Goal: Task Accomplishment & Management: Manage account settings

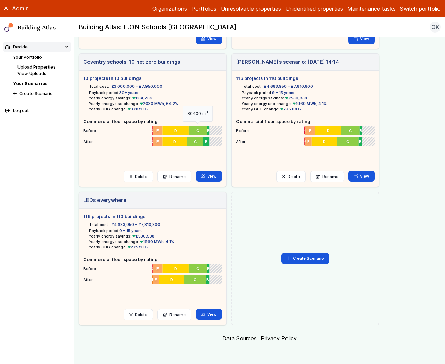
scroll to position [140, 0]
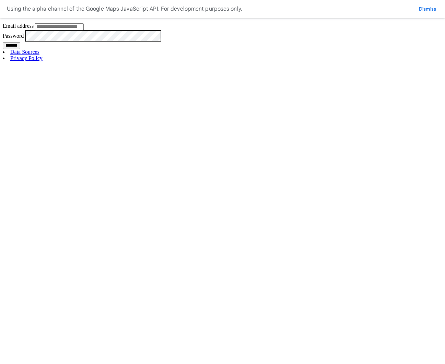
type input "**********"
click at [20, 49] on input "*******" at bounding box center [11, 45] width 17 height 7
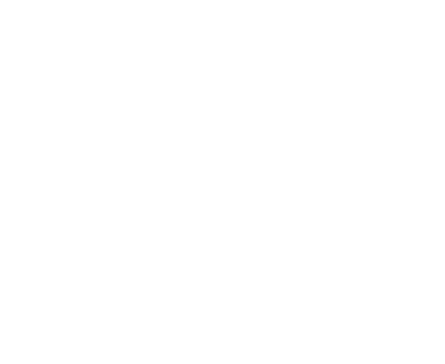
click at [0, 0] on button "Delete" at bounding box center [0, 0] width 0 height 0
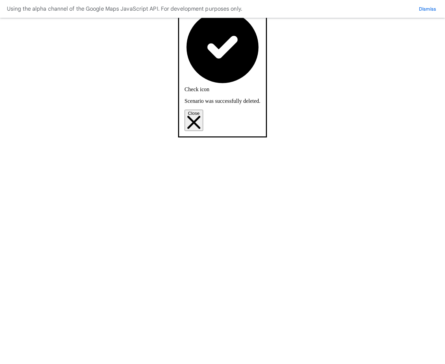
scroll to position [278, 0]
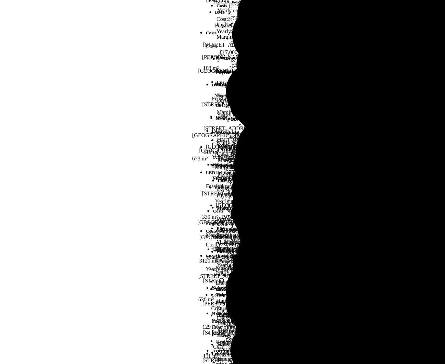
scroll to position [134, 0]
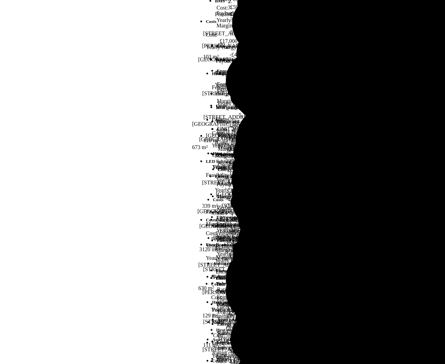
type input "********"
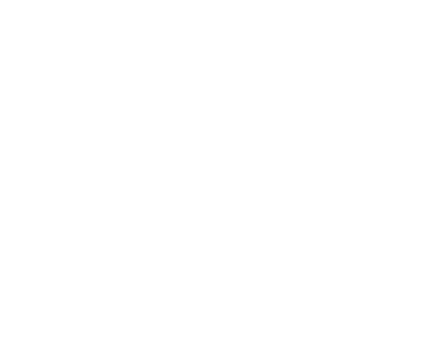
scroll to position [128, 0]
type input "********"
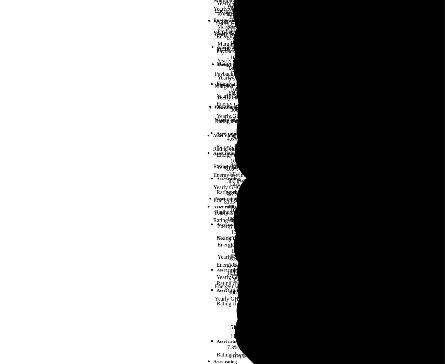
scroll to position [248, 0]
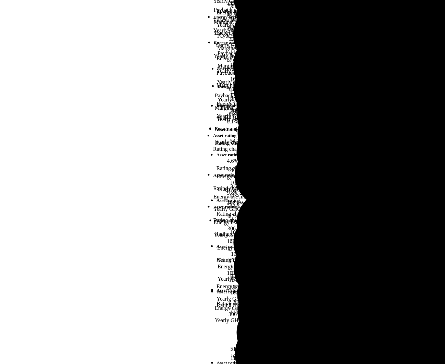
type input "*******"
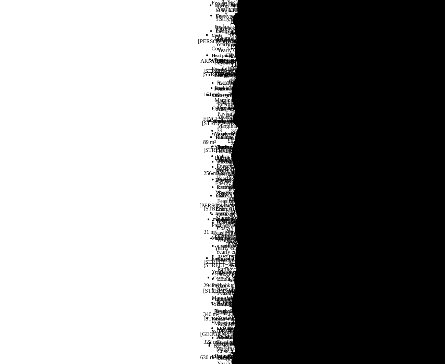
drag, startPoint x: 364, startPoint y: 221, endPoint x: 101, endPoint y: 219, distance: 263.3
copy div "84, BRUCKNER STREET Fabric light £3,900 – £18,000 30+ years 0.3% 159 kWh 22 248…"
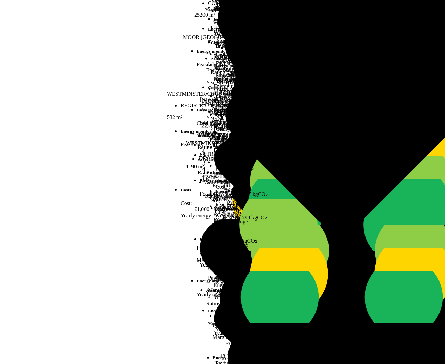
scroll to position [1436, 0]
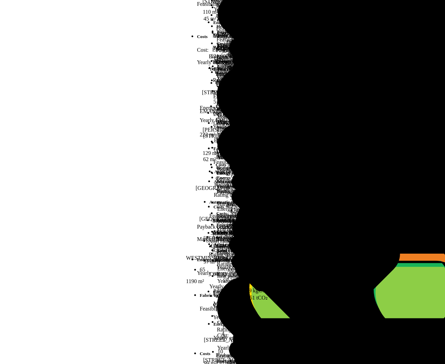
scroll to position [253, 0]
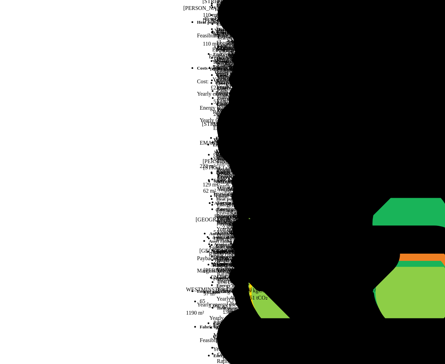
drag, startPoint x: 360, startPoint y: 222, endPoint x: 160, endPoint y: 216, distance: 199.3
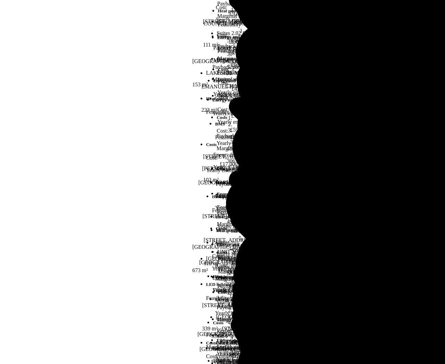
scroll to position [190, 0]
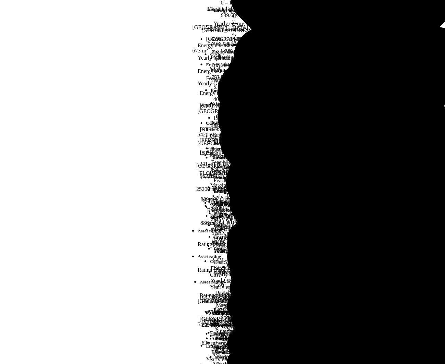
scroll to position [252, 0]
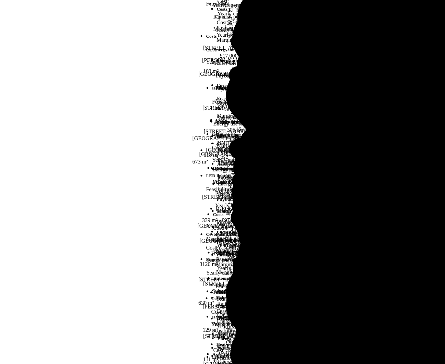
scroll to position [243, 0]
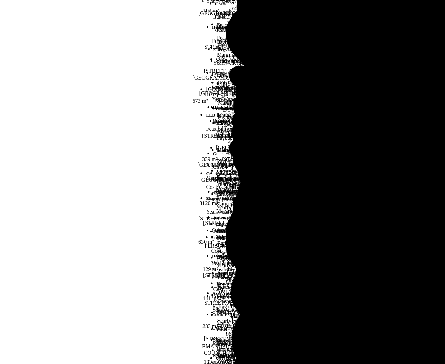
type input "*********"
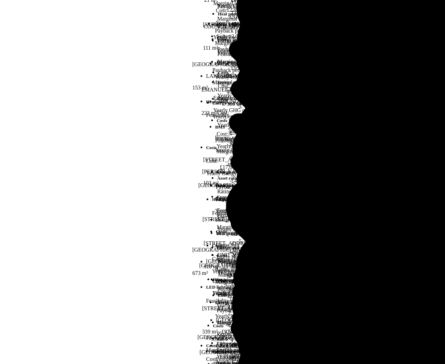
scroll to position [102, 0]
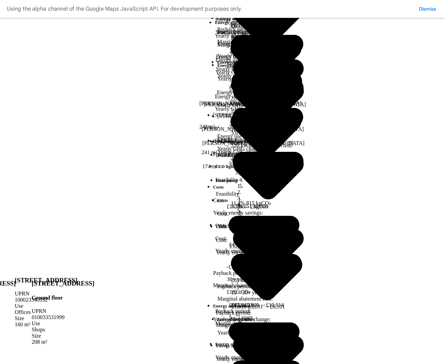
scroll to position [666, 0]
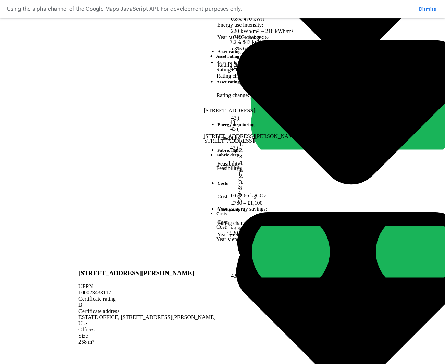
scroll to position [377, 0]
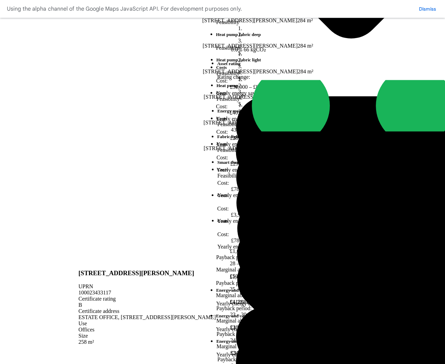
scroll to position [351, 0]
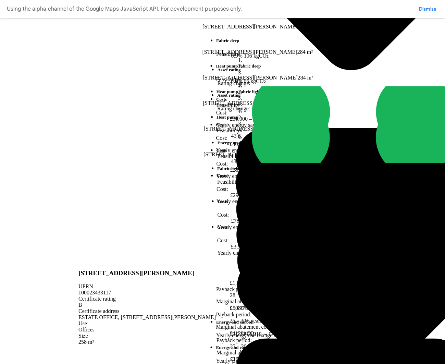
scroll to position [319, 0]
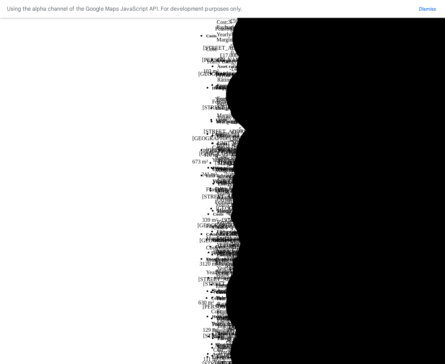
scroll to position [187, 0]
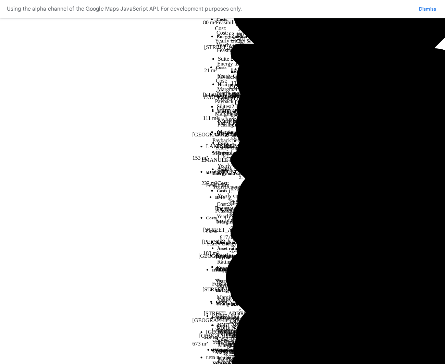
type input "*"
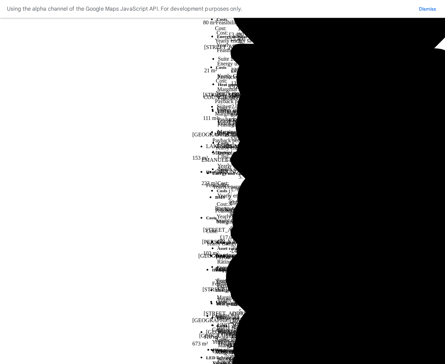
type input "**********"
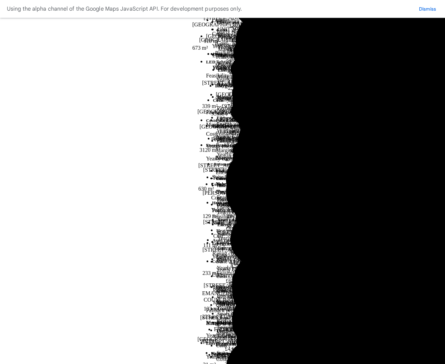
scroll to position [311, 0]
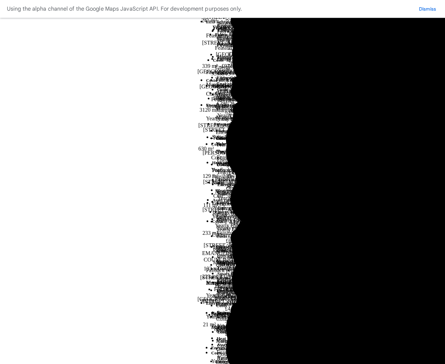
scroll to position [314, 0]
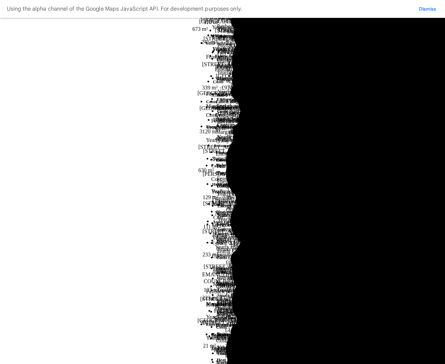
click at [0, 0] on span "over 2000" at bounding box center [0, 0] width 0 height 0
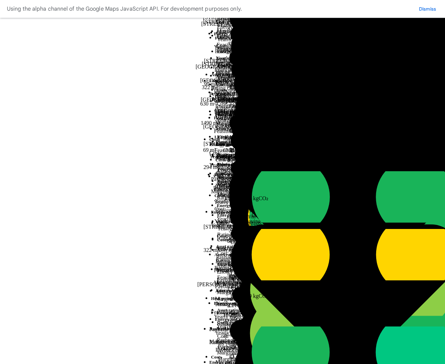
scroll to position [316, 0]
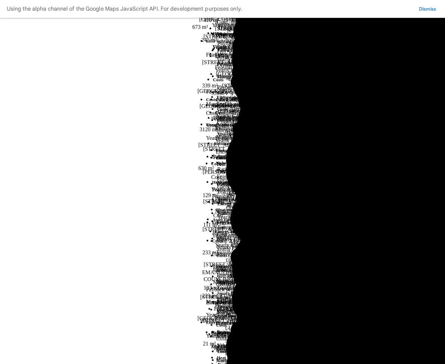
click at [0, 0] on span "under 125" at bounding box center [0, 0] width 0 height 0
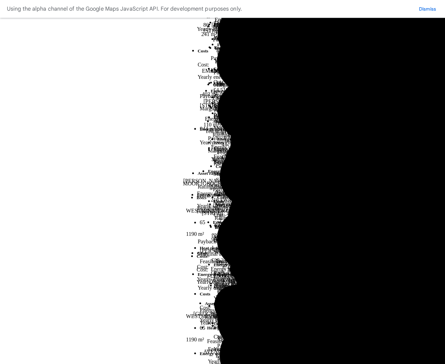
scroll to position [322, 0]
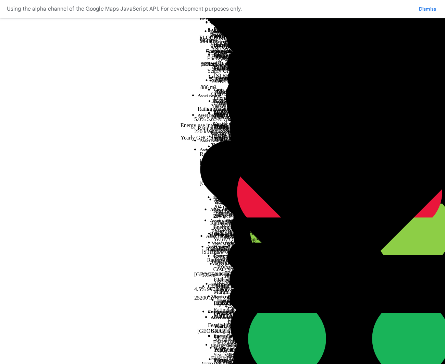
scroll to position [267, 0]
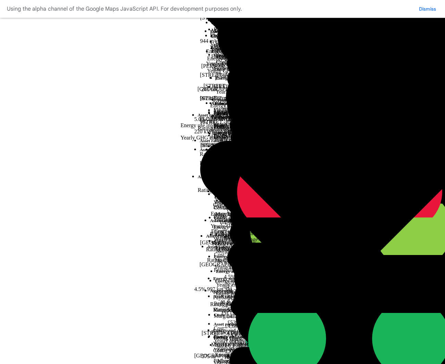
click at [0, 0] on span "151 – 250" at bounding box center [0, 0] width 0 height 0
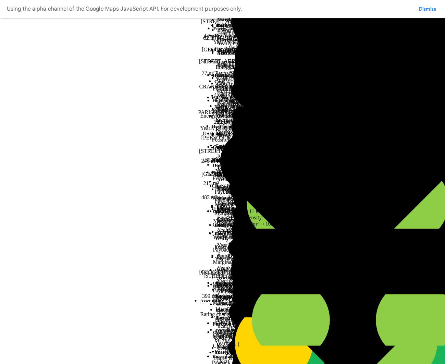
scroll to position [0, 0]
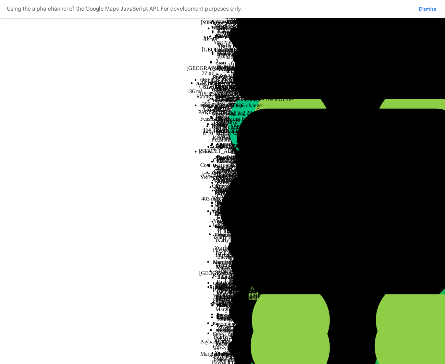
scroll to position [270, 0]
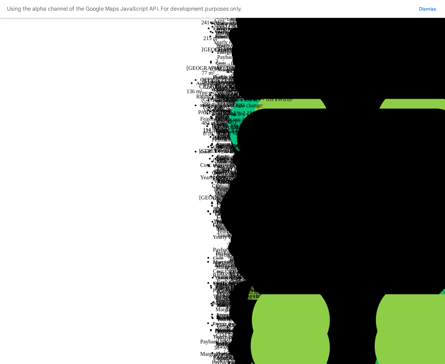
click at [0, 0] on div "submit" at bounding box center [0, 0] width 0 height 0
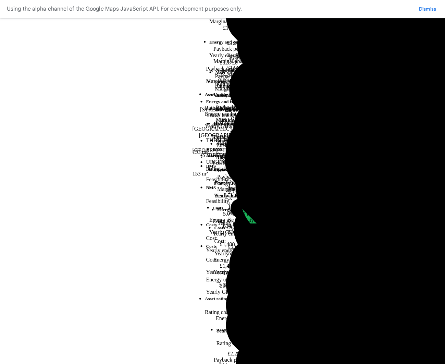
scroll to position [307, 0]
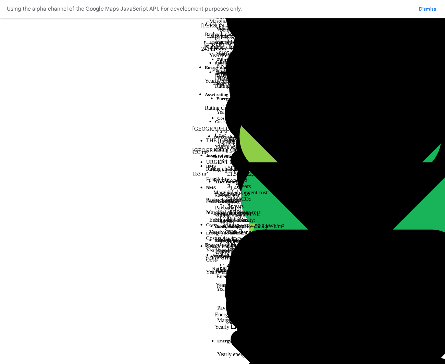
click at [0, 0] on div "submit" at bounding box center [0, 0] width 0 height 0
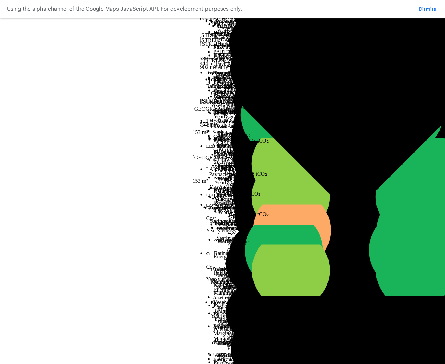
scroll to position [1718, 0]
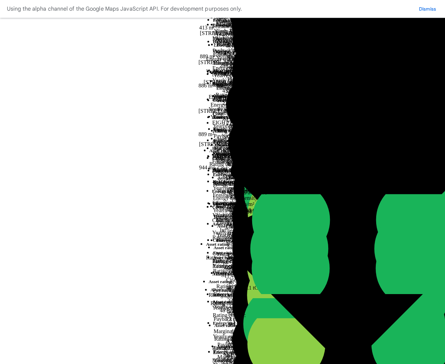
scroll to position [1614, 0]
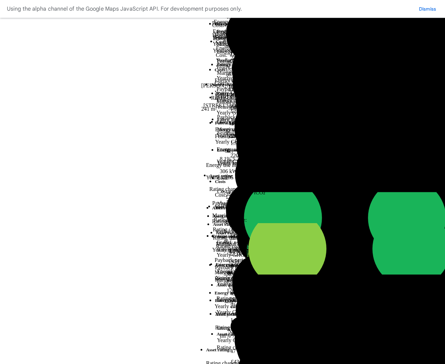
scroll to position [288, 0]
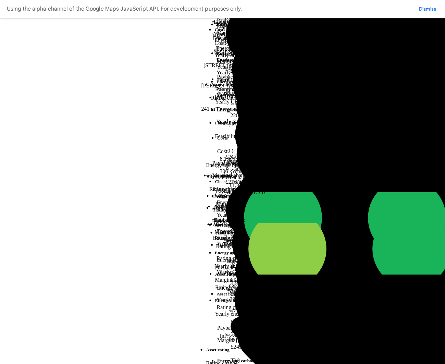
click at [0, 0] on span "151 – 250" at bounding box center [0, 0] width 0 height 0
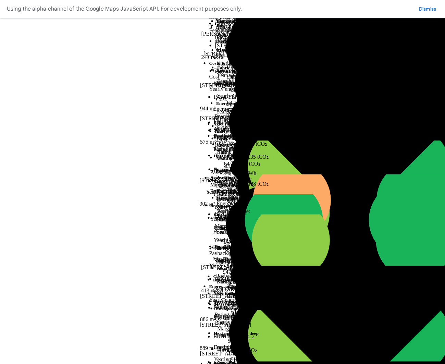
scroll to position [312, 0]
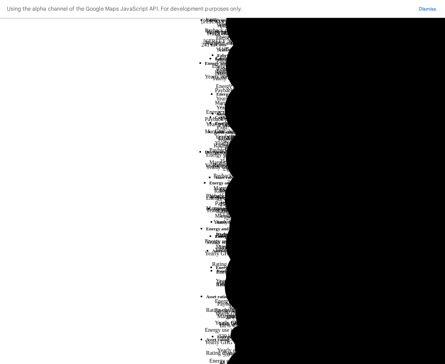
click at [0, 0] on span "under 125" at bounding box center [0, 0] width 0 height 0
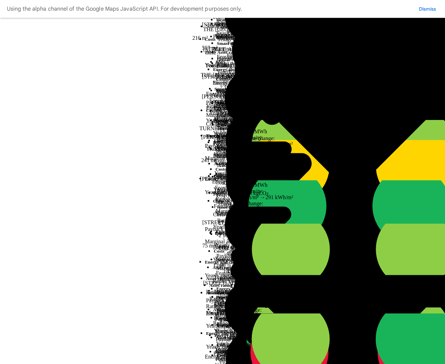
scroll to position [258, 0]
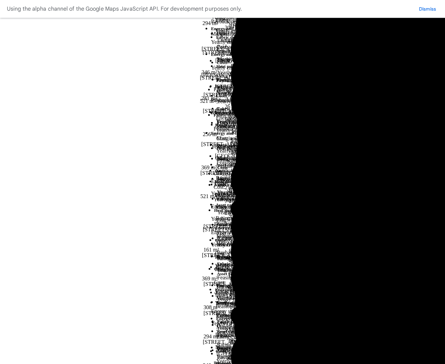
scroll to position [279, 0]
click at [0, 0] on div "submit" at bounding box center [0, 0] width 0 height 0
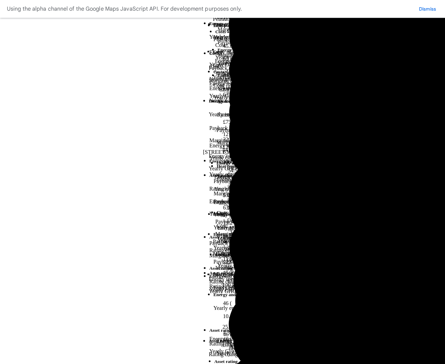
scroll to position [354, 0]
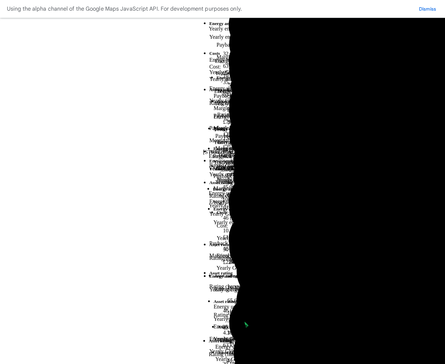
click at [0, 0] on div "submit" at bounding box center [0, 0] width 0 height 0
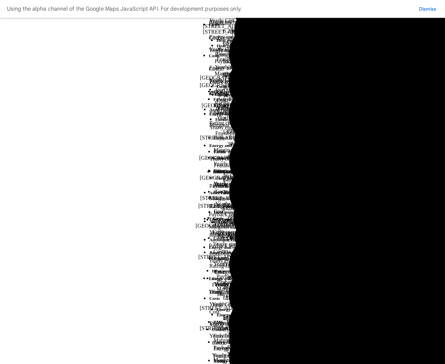
scroll to position [227, 0]
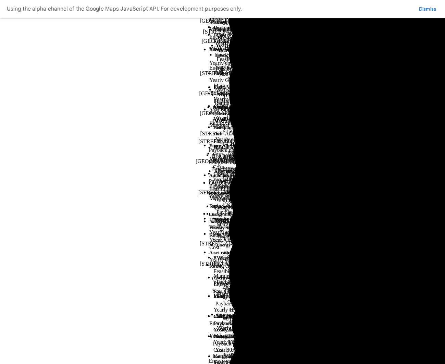
click at [0, 0] on div "submit" at bounding box center [0, 0] width 0 height 0
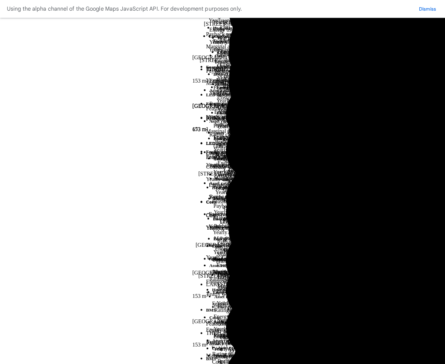
scroll to position [285, 0]
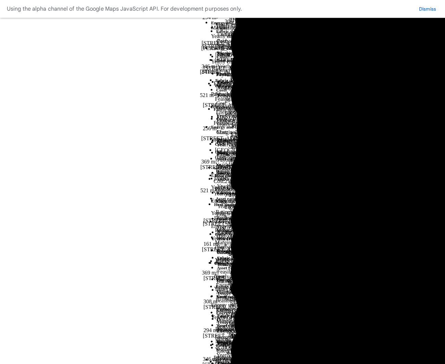
click at [0, 0] on div "submit" at bounding box center [0, 0] width 0 height 0
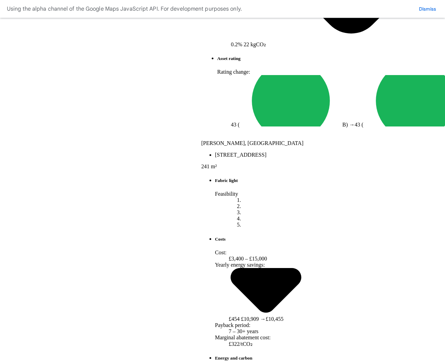
scroll to position [190, 0]
click at [0, 0] on div "submit" at bounding box center [0, 0] width 0 height 0
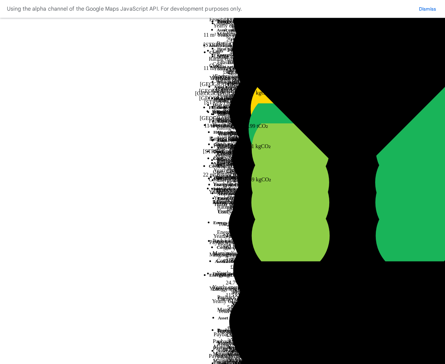
scroll to position [1587, 0]
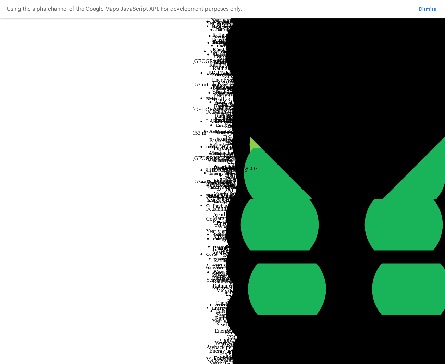
scroll to position [1672, 0]
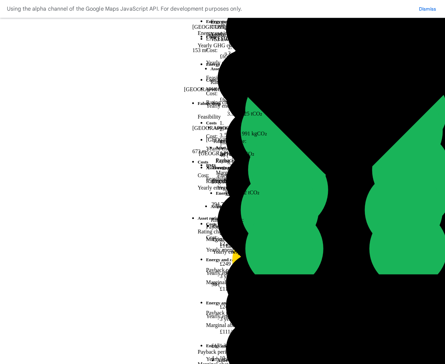
scroll to position [651, 0]
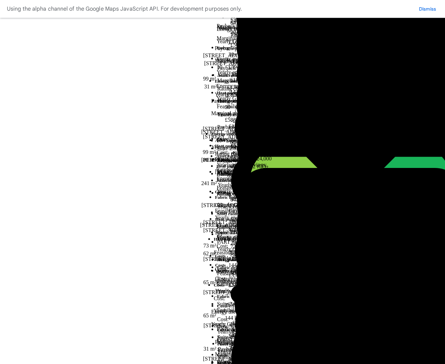
scroll to position [239, 0]
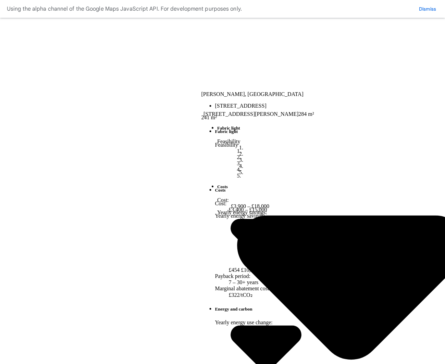
scroll to position [190, 0]
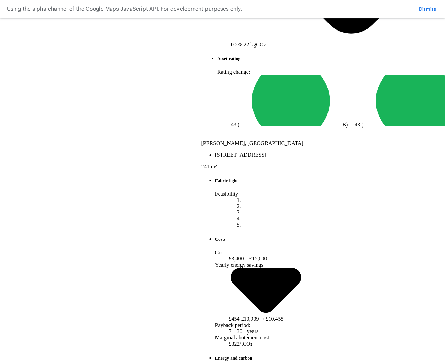
click at [0, 0] on div "submit" at bounding box center [0, 0] width 0 height 0
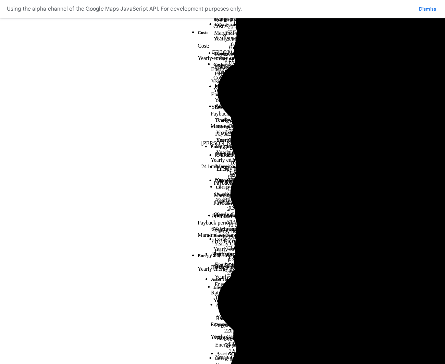
click at [0, 0] on span "201 – 250" at bounding box center [0, 0] width 0 height 0
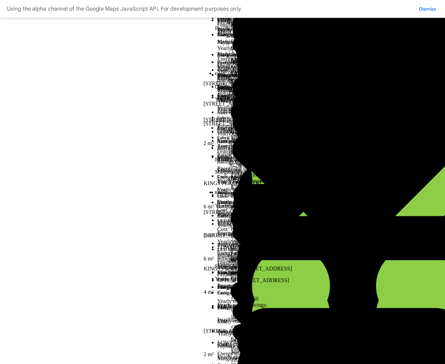
scroll to position [355, 0]
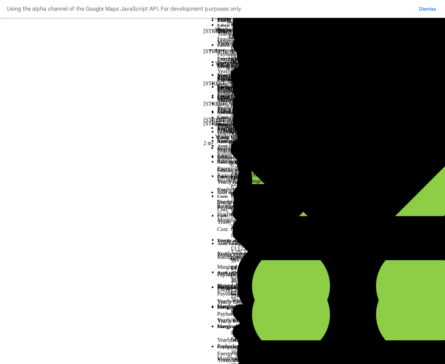
scroll to position [84, 0]
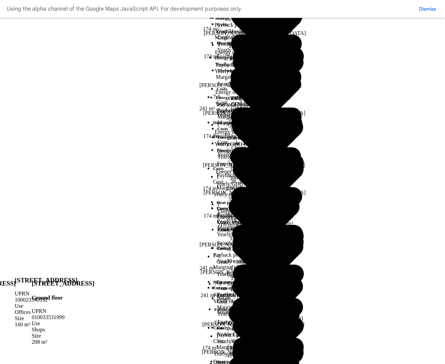
scroll to position [177, 0]
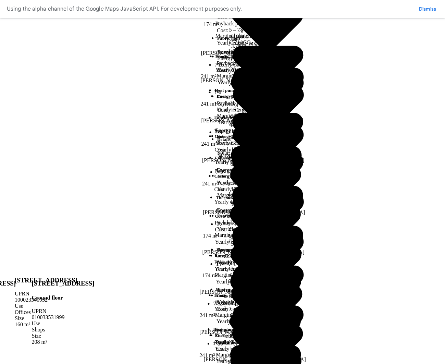
scroll to position [161, 0]
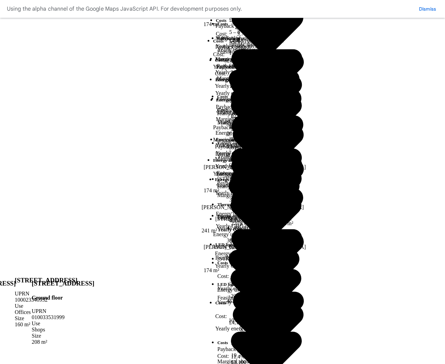
scroll to position [104, 0]
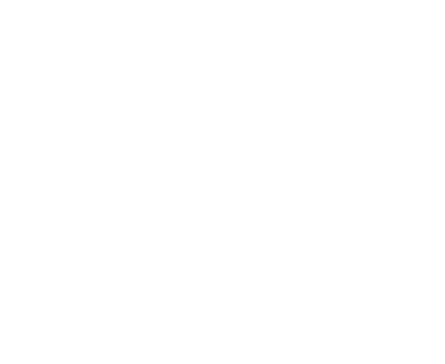
scroll to position [217, 0]
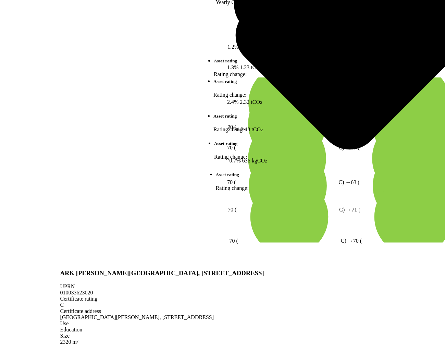
scroll to position [165, 0]
